Goal: Download file/media

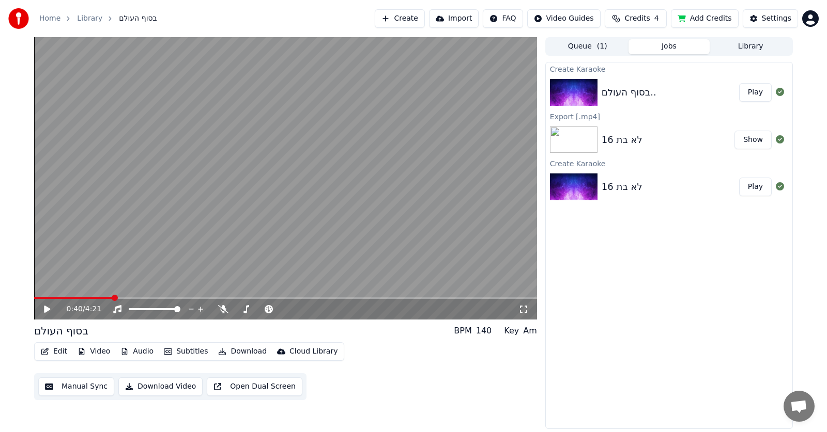
click at [45, 309] on icon at bounding box center [47, 309] width 6 height 7
click at [163, 308] on span at bounding box center [162, 309] width 6 height 6
click at [509, 333] on div "Key" at bounding box center [511, 331] width 15 height 12
click at [515, 337] on div "Key" at bounding box center [511, 331] width 15 height 12
drag, startPoint x: 529, startPoint y: 332, endPoint x: 523, endPoint y: 332, distance: 5.7
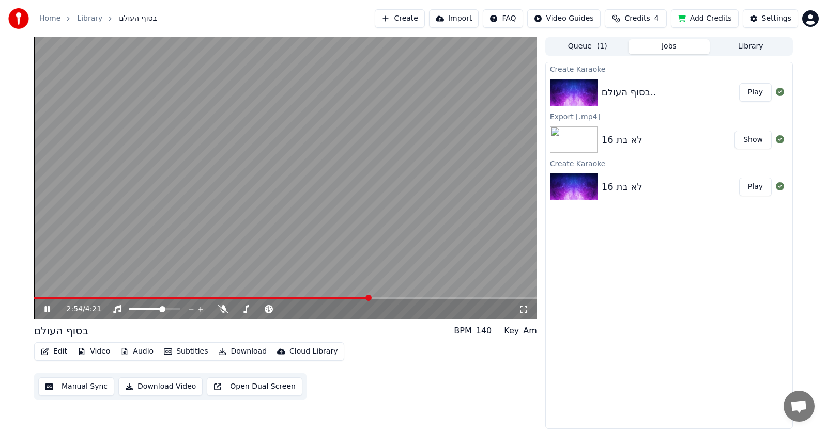
click at [527, 332] on div "Am" at bounding box center [530, 331] width 14 height 12
click at [245, 304] on div "2:59 / 4:21" at bounding box center [285, 309] width 503 height 21
click at [247, 307] on icon at bounding box center [246, 309] width 6 height 8
click at [329, 311] on icon at bounding box center [329, 309] width 5 height 5
click at [308, 299] on span at bounding box center [231, 298] width 395 height 2
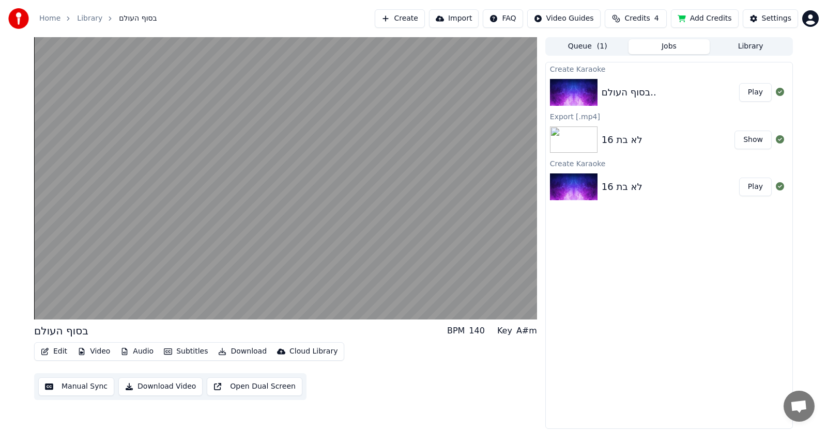
click at [285, 288] on video at bounding box center [285, 178] width 503 height 283
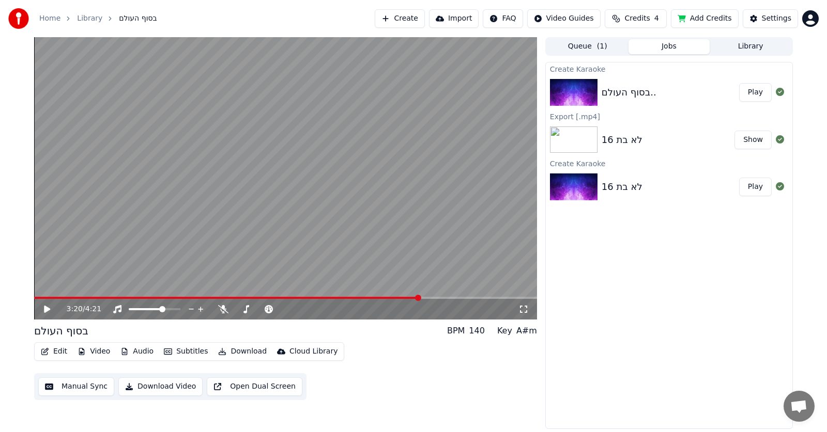
click at [69, 298] on span at bounding box center [226, 298] width 385 height 2
click at [65, 299] on span at bounding box center [49, 298] width 31 height 2
click at [98, 252] on video at bounding box center [285, 178] width 503 height 283
click at [53, 296] on video at bounding box center [285, 178] width 503 height 283
click at [45, 299] on span at bounding box center [39, 298] width 11 height 2
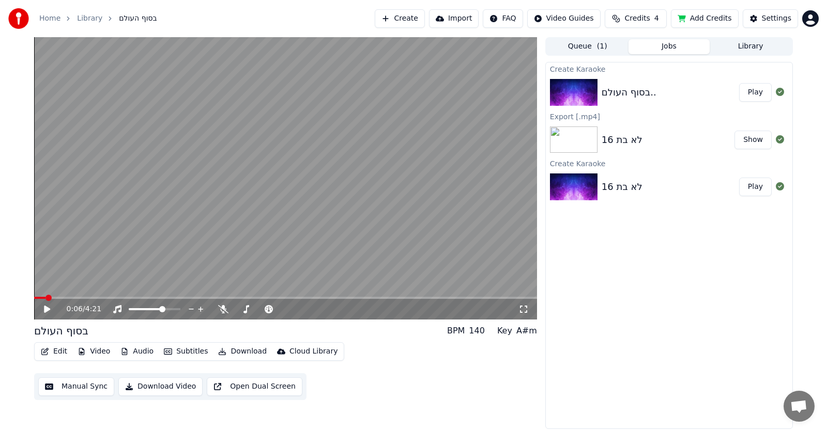
click at [45, 309] on icon at bounding box center [47, 309] width 6 height 7
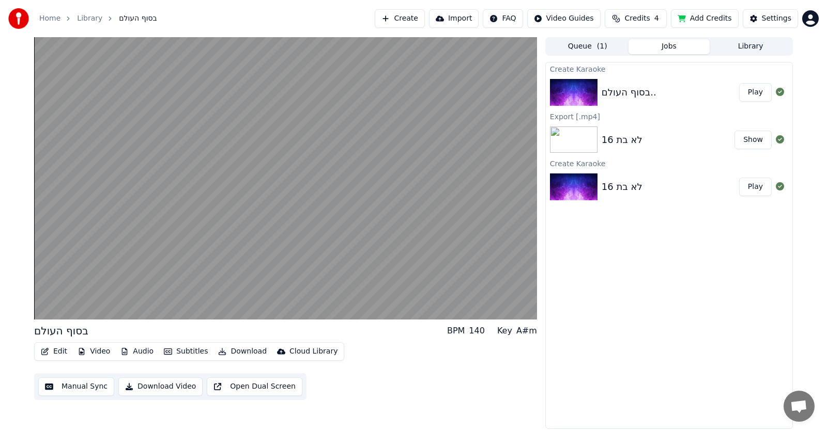
click at [178, 386] on button "Download Video" at bounding box center [160, 387] width 84 height 19
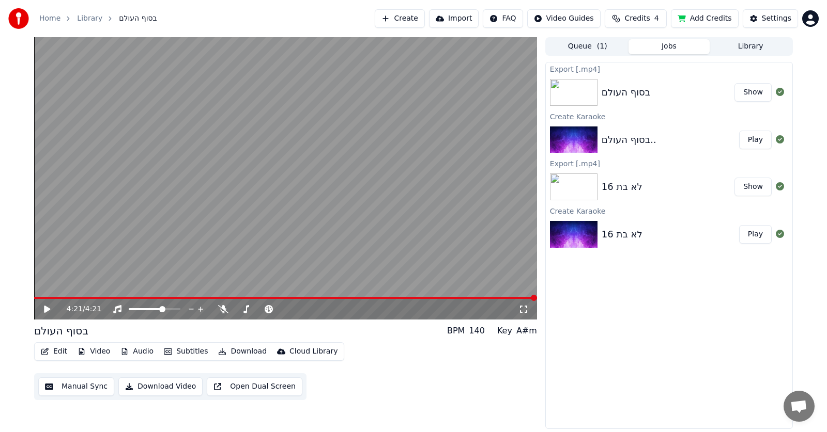
click at [757, 91] on button "Show" at bounding box center [752, 92] width 37 height 19
